Goal: Task Accomplishment & Management: Manage account settings

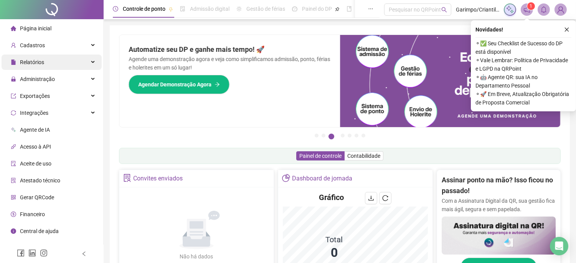
click at [81, 62] on div "Relatórios" at bounding box center [52, 61] width 100 height 15
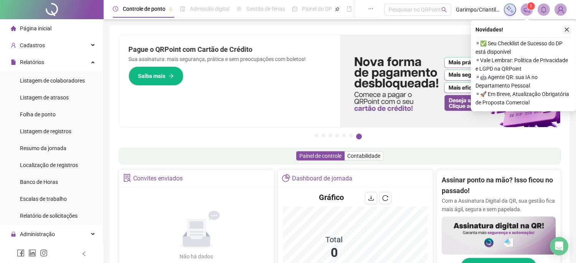
click at [566, 31] on icon "close" at bounding box center [566, 29] width 5 height 5
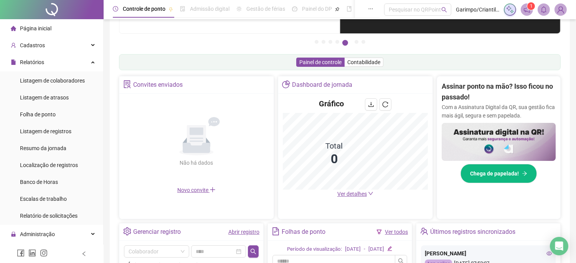
scroll to position [109, 0]
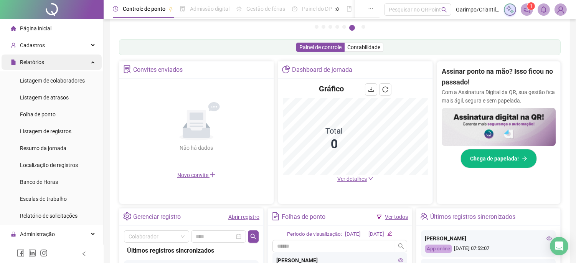
click at [83, 68] on div "Relatórios" at bounding box center [52, 61] width 100 height 15
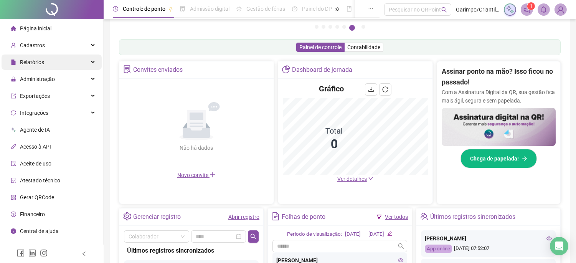
click at [83, 68] on div "Relatórios" at bounding box center [52, 61] width 100 height 15
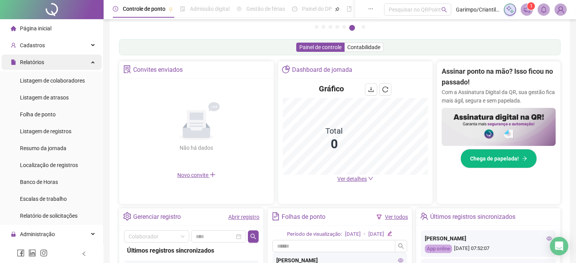
click at [81, 63] on div "Relatórios" at bounding box center [52, 61] width 100 height 15
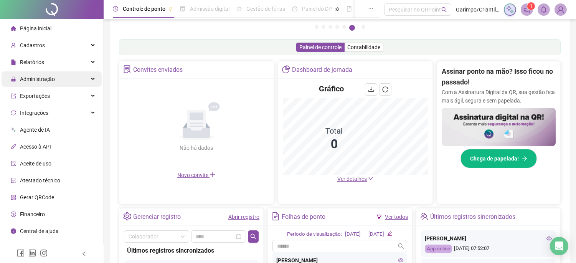
click at [68, 81] on div "Administração" at bounding box center [52, 78] width 100 height 15
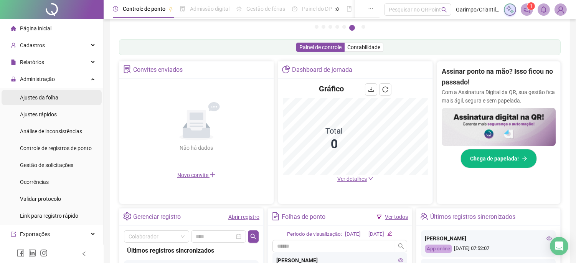
click at [68, 102] on li "Ajustes da folha" at bounding box center [52, 97] width 100 height 15
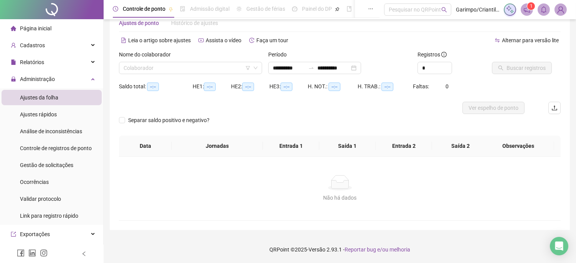
scroll to position [20, 0]
type input "**********"
click at [234, 68] on input "search" at bounding box center [187, 69] width 127 height 12
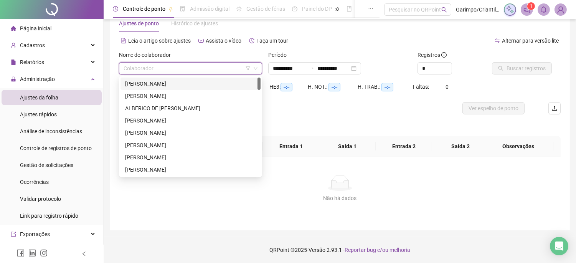
click at [332, 110] on div at bounding box center [284, 108] width 331 height 12
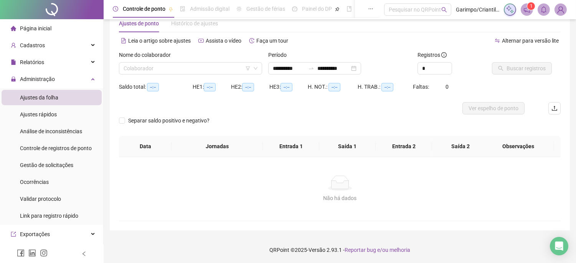
click at [522, 2] on header "Controle de ponto Admissão digital Gestão de férias Painel do DP Folha de pagam…" at bounding box center [340, 9] width 472 height 19
click at [524, 5] on span at bounding box center [526, 9] width 12 height 12
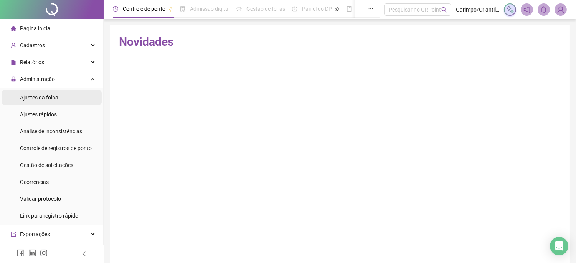
click at [44, 101] on div "Ajustes da folha" at bounding box center [39, 97] width 38 height 15
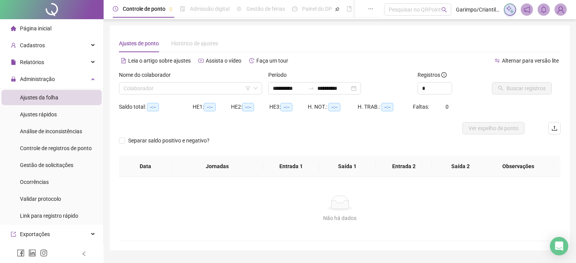
type input "**********"
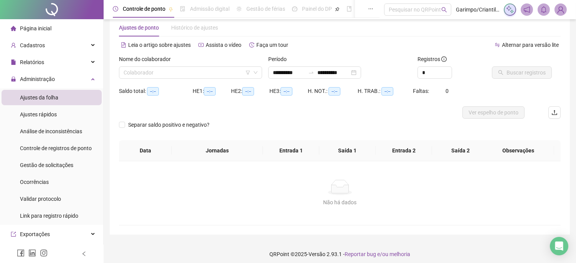
scroll to position [20, 0]
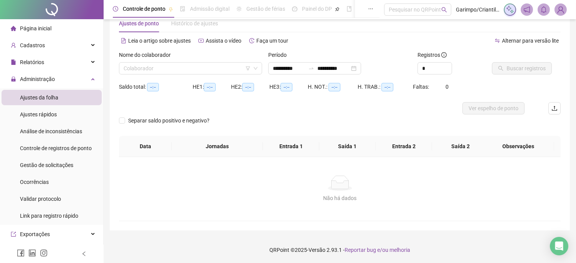
click at [174, 76] on div "Nome do colaborador Colaborador" at bounding box center [190, 66] width 149 height 30
drag, startPoint x: 176, startPoint y: 72, endPoint x: 203, endPoint y: 71, distance: 26.1
click at [177, 72] on input "search" at bounding box center [187, 69] width 127 height 12
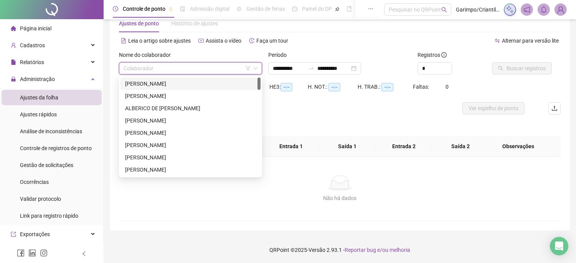
click at [249, 69] on icon "filter" at bounding box center [247, 68] width 5 height 5
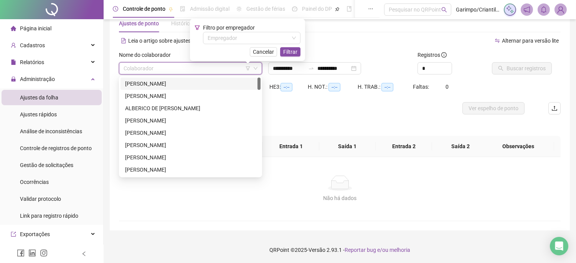
click at [252, 30] on span "Filtro por empregador" at bounding box center [229, 28] width 52 height 6
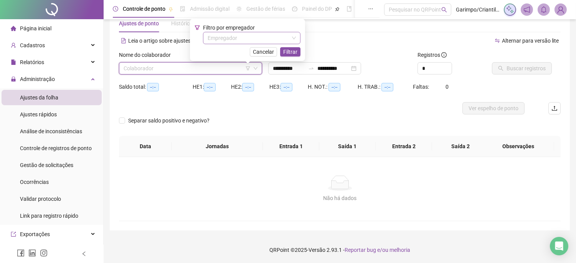
click at [246, 40] on input "search" at bounding box center [247, 38] width 81 height 12
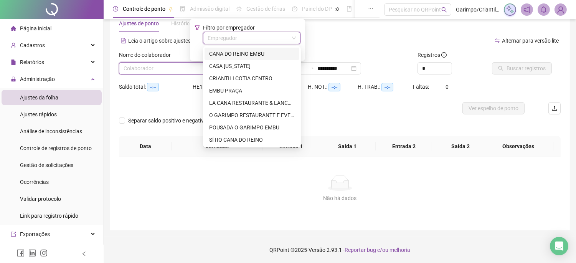
click at [251, 57] on div "CANA DO REINO EMBU" at bounding box center [252, 53] width 86 height 8
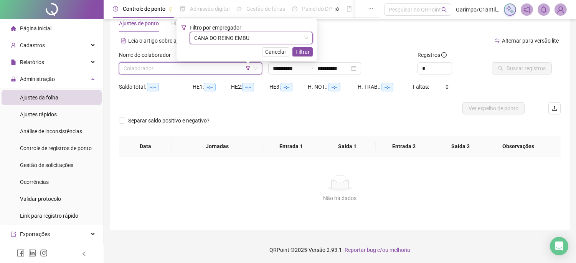
click at [294, 55] on div "Cancelar Filtrar" at bounding box center [247, 51] width 132 height 9
click at [303, 54] on span "Filtrar" at bounding box center [302, 52] width 14 height 8
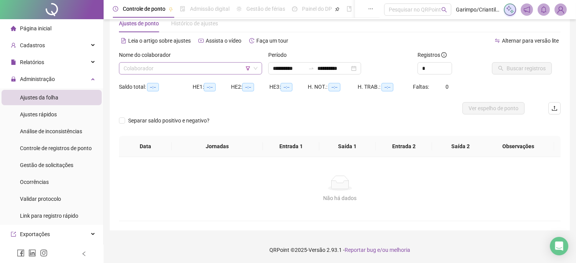
click at [199, 73] on input "search" at bounding box center [187, 69] width 127 height 12
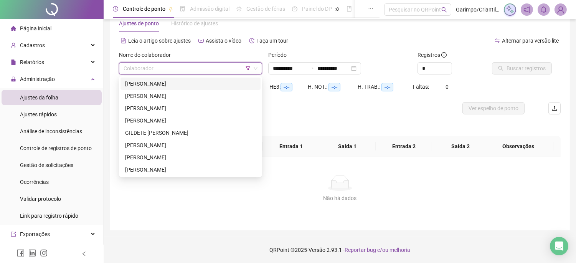
click at [196, 86] on div "ADRIANA NASCIMENTO DA SILVA" at bounding box center [190, 83] width 131 height 8
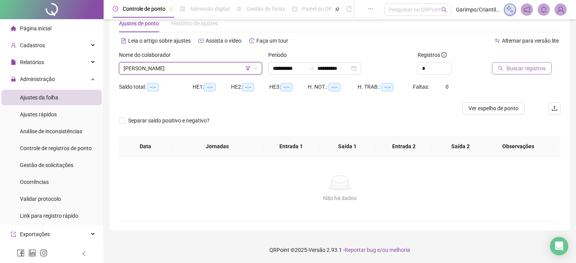
click at [527, 69] on span "Buscar registros" at bounding box center [525, 68] width 39 height 8
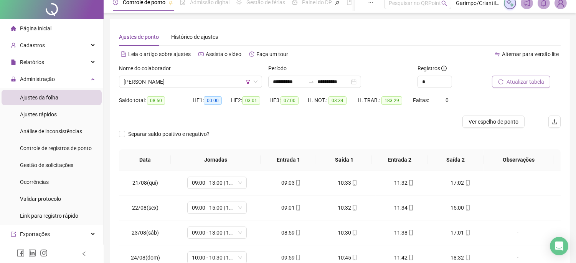
scroll to position [0, 0]
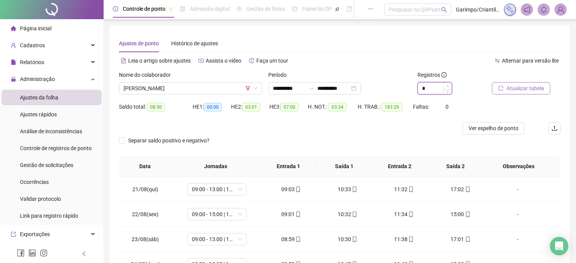
click at [446, 87] on icon "up" at bounding box center [447, 86] width 3 height 3
type input "*"
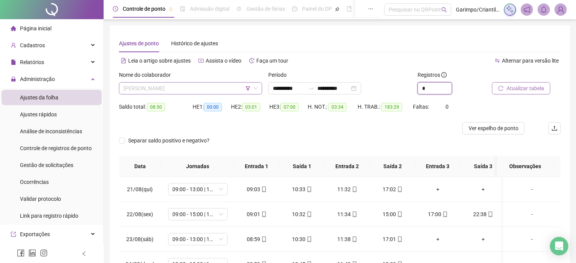
click at [224, 90] on span "ADRIANA NASCIMENTO DA SILVA" at bounding box center [191, 88] width 134 height 12
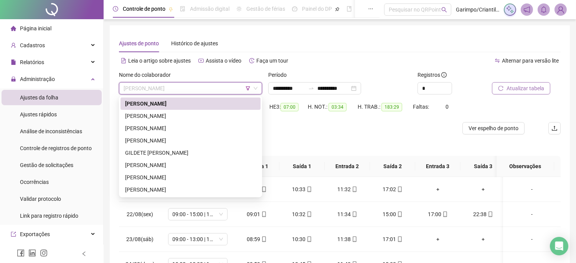
click at [189, 106] on div "ADRIANA NASCIMENTO DA SILVA" at bounding box center [190, 103] width 131 height 8
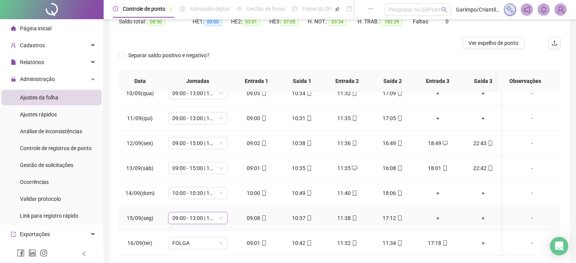
scroll to position [517, 0]
click at [212, 237] on span "FOLGA" at bounding box center [198, 243] width 50 height 12
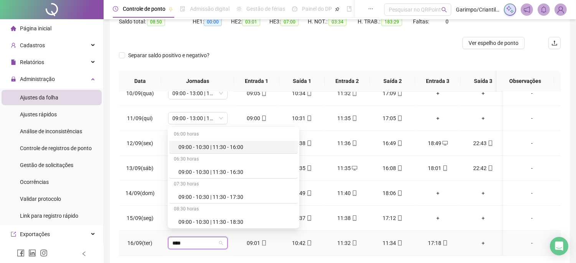
type input "*****"
click at [230, 199] on div "09:00 - 13:00 | 14:00 - 17:00" at bounding box center [227, 198] width 99 height 8
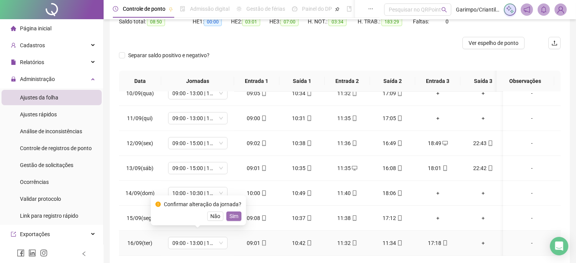
click at [231, 216] on span "Sim" at bounding box center [233, 216] width 9 height 8
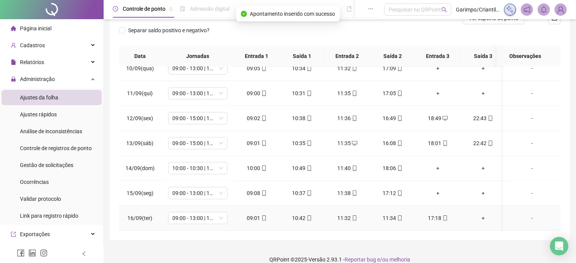
scroll to position [120, 0]
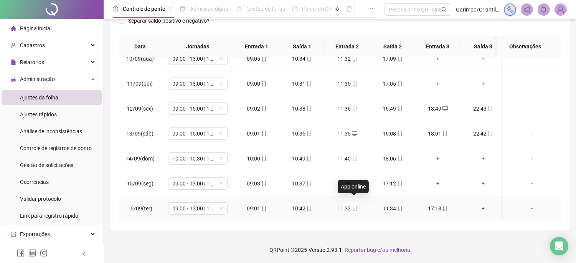
click at [351, 206] on span "mobile" at bounding box center [354, 208] width 6 height 5
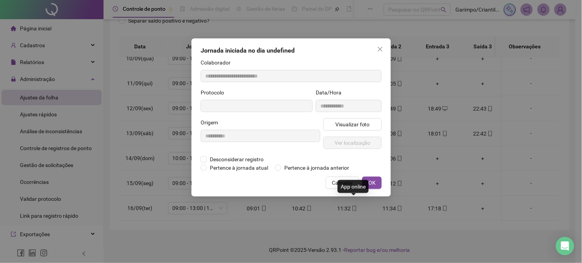
type input "**********"
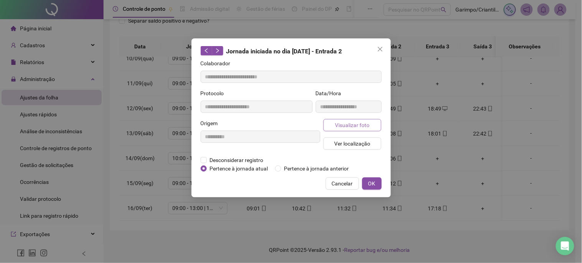
click at [341, 128] on span "Visualizar foto" at bounding box center [352, 125] width 35 height 8
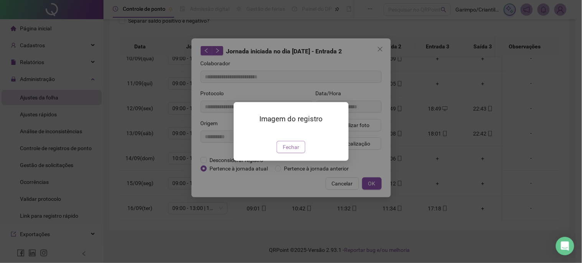
click at [289, 151] on span "Fechar" at bounding box center [291, 147] width 16 height 8
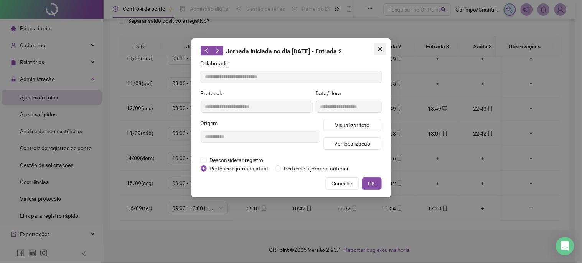
click at [382, 53] on button "Close" at bounding box center [380, 49] width 12 height 12
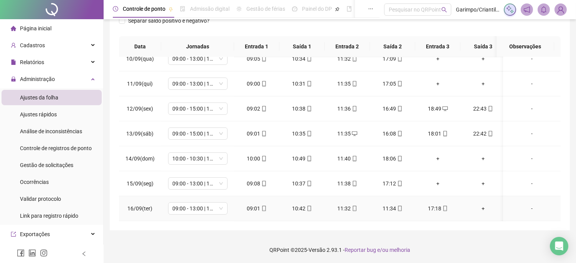
click at [397, 206] on icon "mobile" at bounding box center [399, 208] width 5 height 5
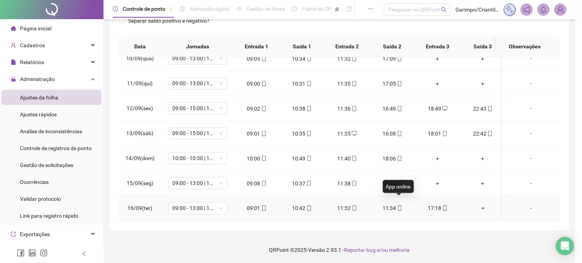
type input "**********"
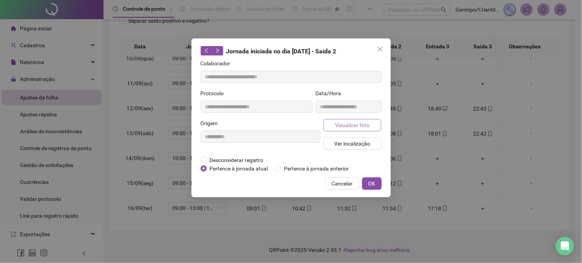
click at [364, 129] on button "Visualizar foto" at bounding box center [352, 125] width 58 height 12
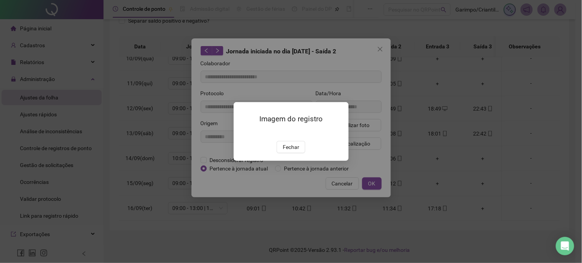
click at [290, 161] on div "Imagem do registro Fechar" at bounding box center [291, 131] width 115 height 59
click at [289, 153] on button "Fechar" at bounding box center [291, 147] width 29 height 12
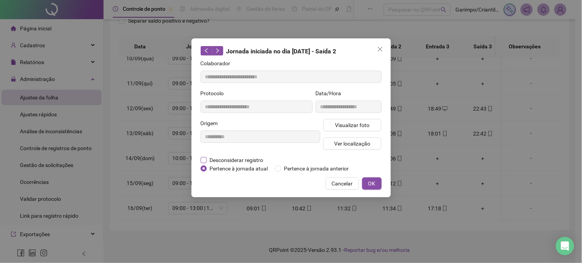
click at [217, 158] on span "Desconsiderar registro" at bounding box center [237, 160] width 60 height 8
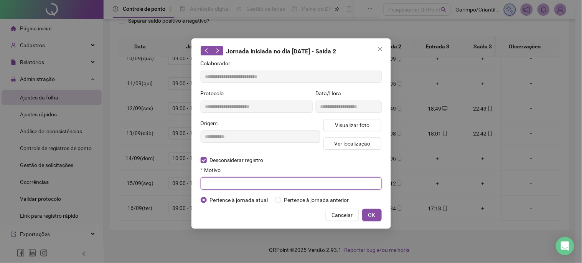
click at [346, 184] on input "text" at bounding box center [291, 183] width 181 height 12
click at [380, 213] on button "OK" at bounding box center [372, 215] width 20 height 12
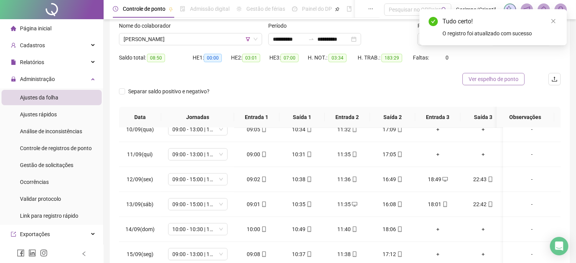
scroll to position [35, 0]
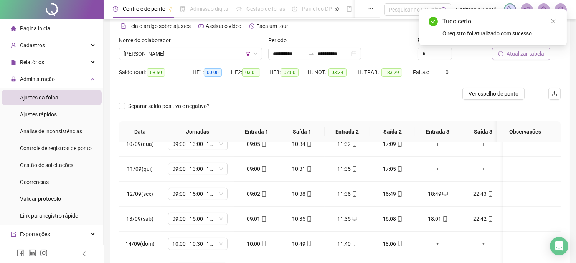
click at [505, 53] on button "Atualizar tabela" at bounding box center [521, 54] width 58 height 12
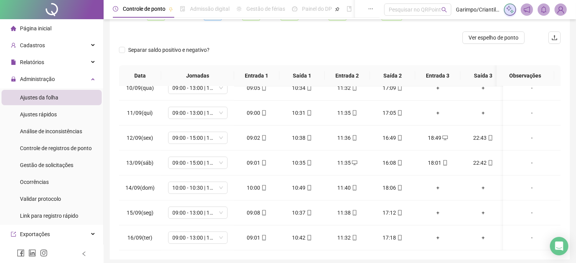
scroll to position [120, 0]
